Goal: Check status: Check status

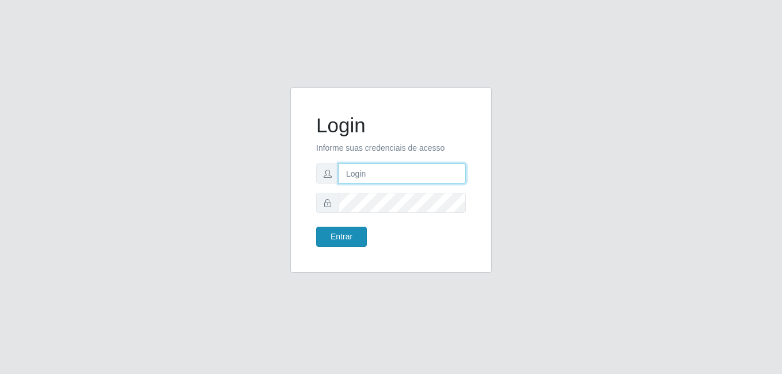
type input "anselmo@B8"
click at [347, 237] on button "Entrar" at bounding box center [341, 237] width 51 height 20
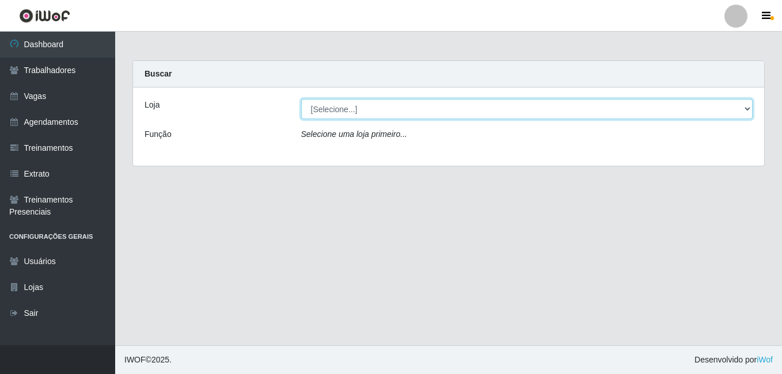
click at [372, 112] on select "[Selecione...] Bemais Supermercados - B8 [PERSON_NAME]" at bounding box center [527, 109] width 452 height 20
select select "413"
click at [301, 99] on select "[Selecione...] Bemais Supermercados - B8 [PERSON_NAME]" at bounding box center [527, 109] width 452 height 20
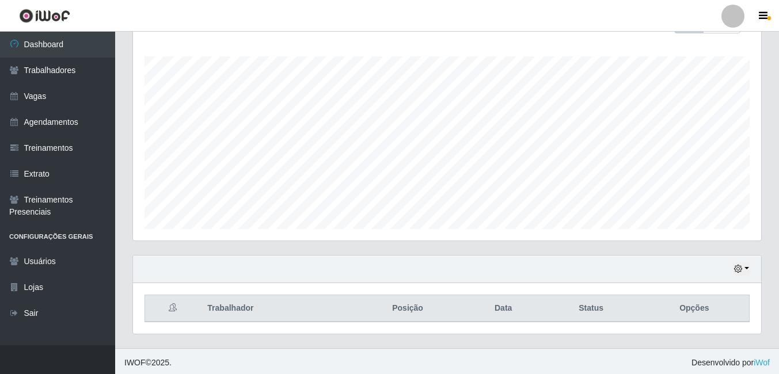
scroll to position [185, 0]
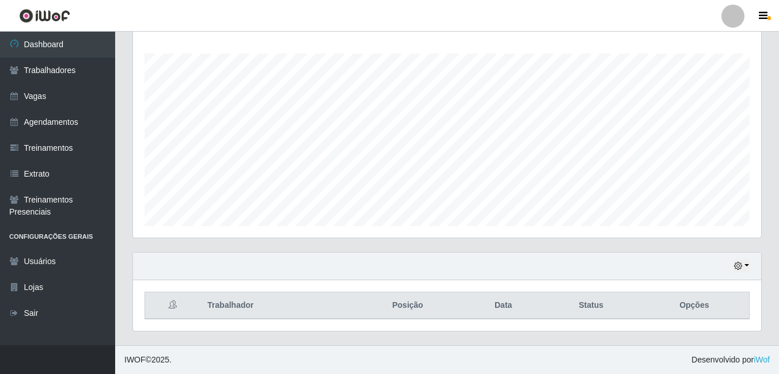
click at [722, 263] on div "Hoje 1 dia 3 dias 1 Semana Não encerrados" at bounding box center [447, 267] width 628 height 28
click at [739, 269] on icon "button" at bounding box center [738, 266] width 8 height 8
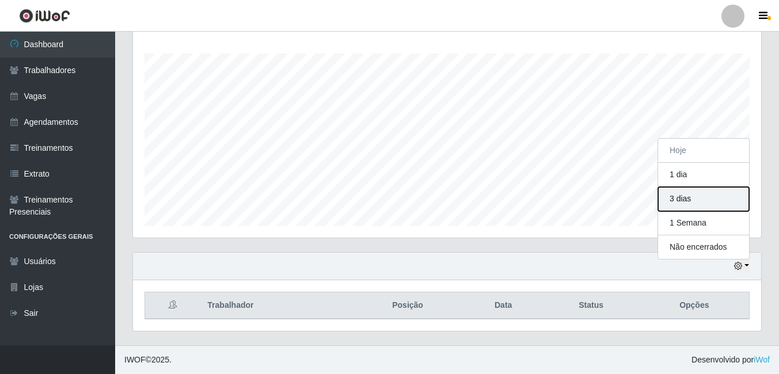
click at [682, 200] on button "3 dias" at bounding box center [703, 199] width 91 height 24
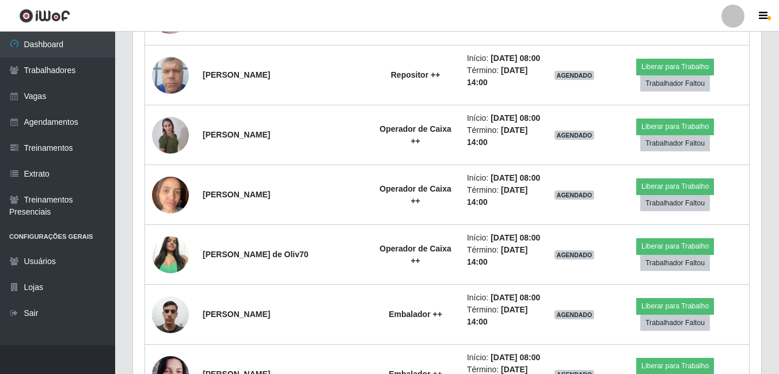
scroll to position [877, 0]
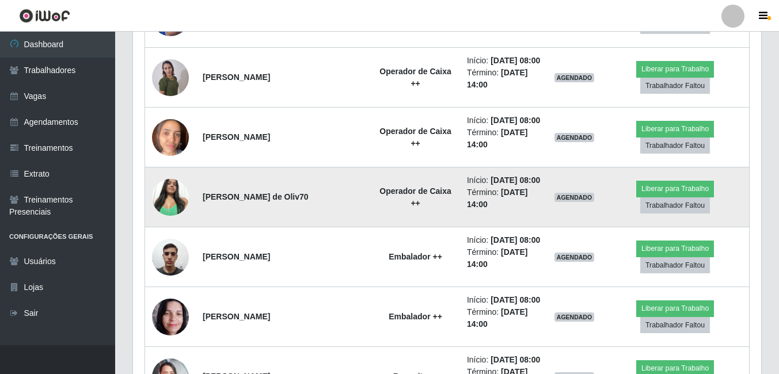
click at [173, 195] on img at bounding box center [170, 197] width 37 height 49
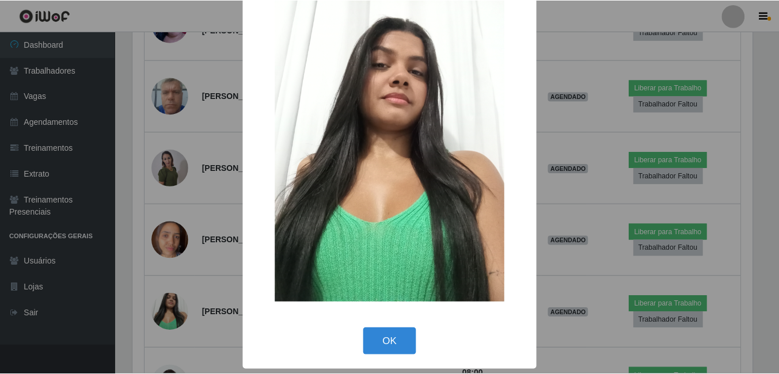
scroll to position [33, 0]
click at [380, 345] on button "OK" at bounding box center [392, 341] width 54 height 27
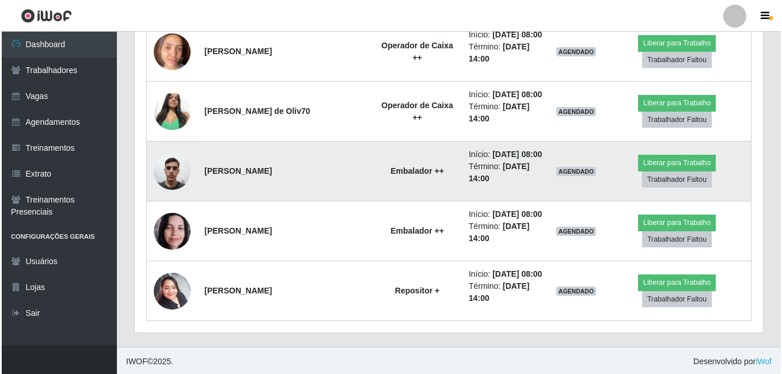
scroll to position [964, 0]
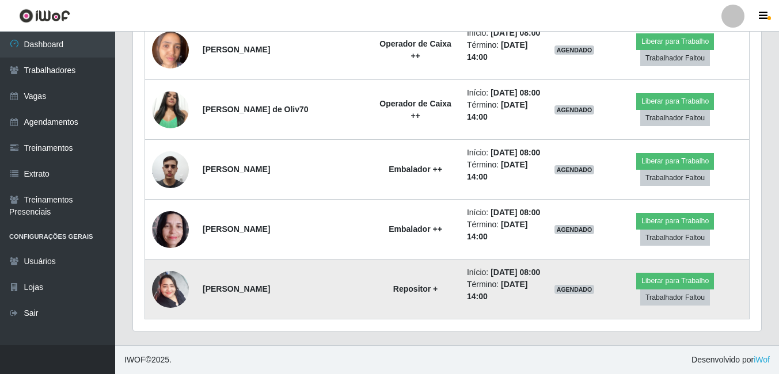
click at [172, 295] on img at bounding box center [170, 289] width 37 height 49
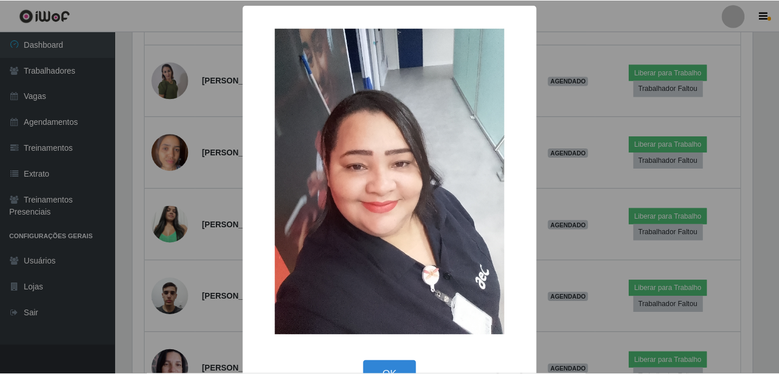
scroll to position [239, 623]
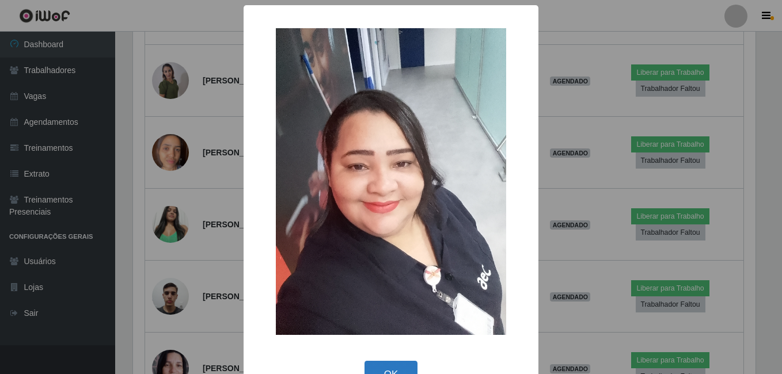
click at [390, 366] on button "OK" at bounding box center [392, 374] width 54 height 27
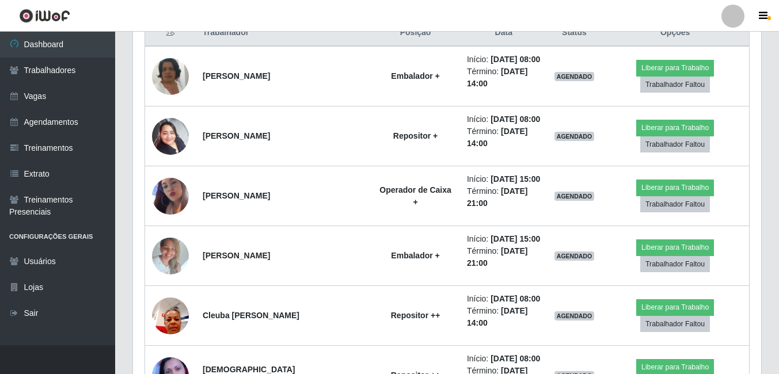
scroll to position [446, 0]
